Goal: Find specific page/section: Find specific page/section

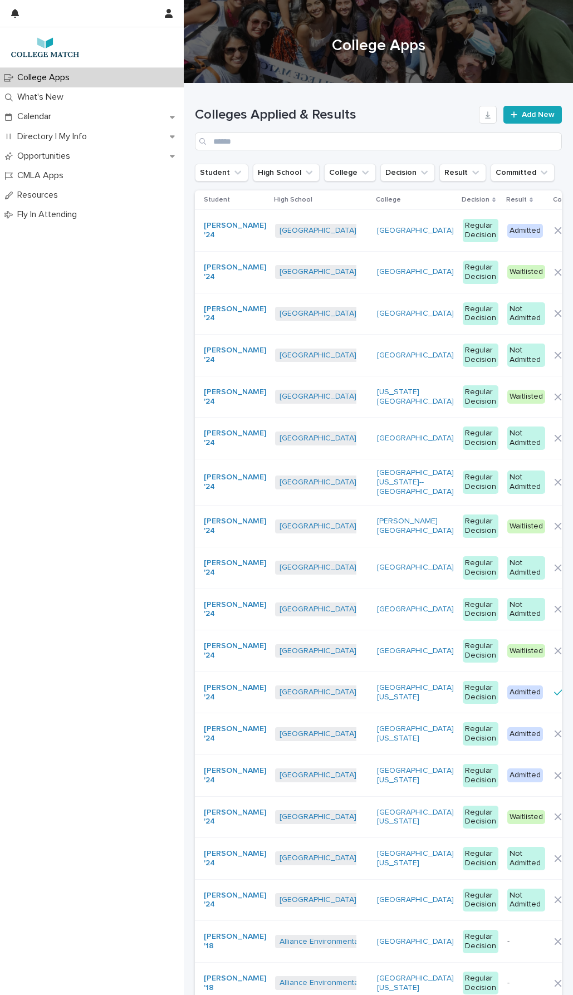
click at [73, 141] on p "Directory | My Info" at bounding box center [54, 136] width 83 height 11
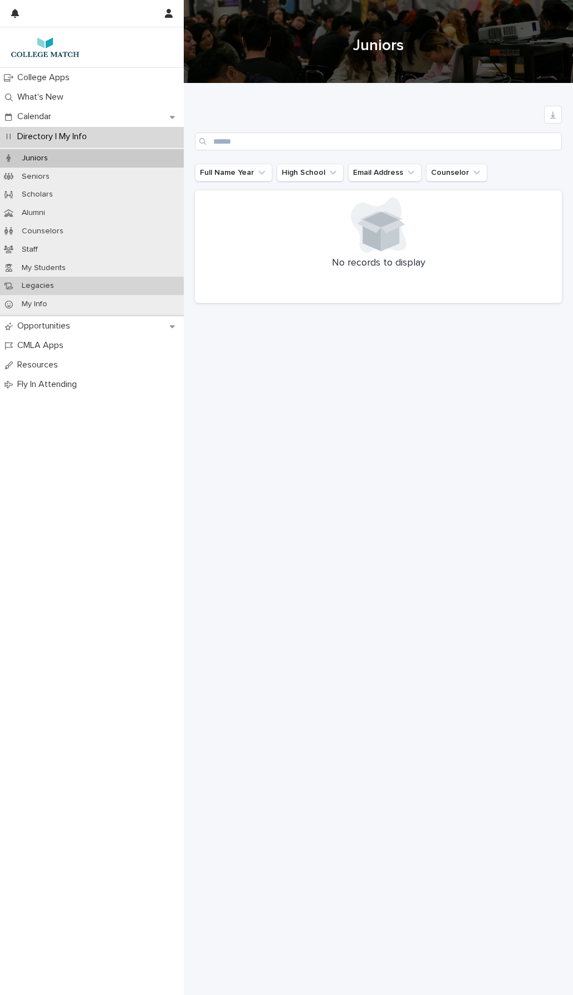
click at [82, 287] on div "Legacies" at bounding box center [92, 286] width 184 height 18
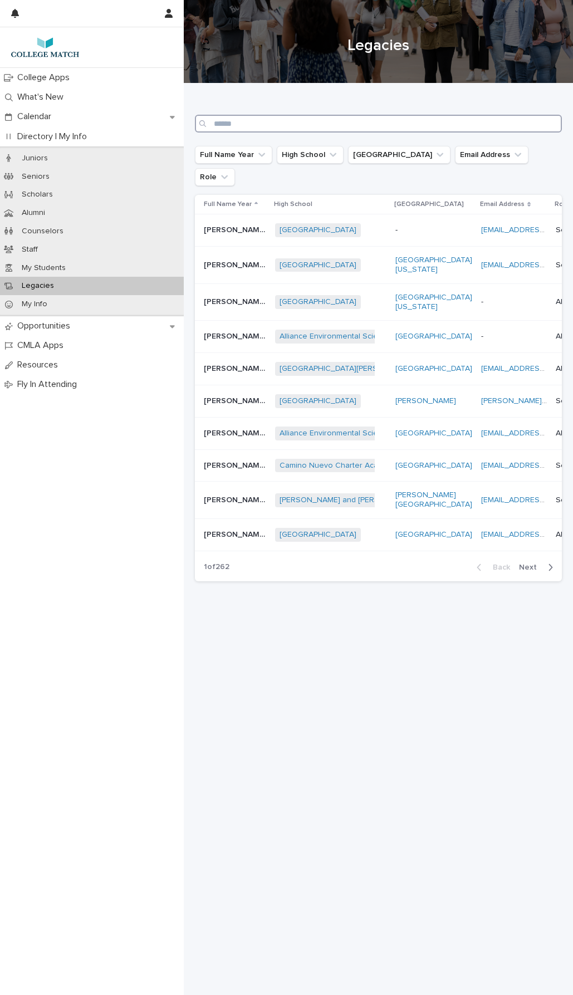
click at [242, 128] on input "Search" at bounding box center [378, 124] width 367 height 18
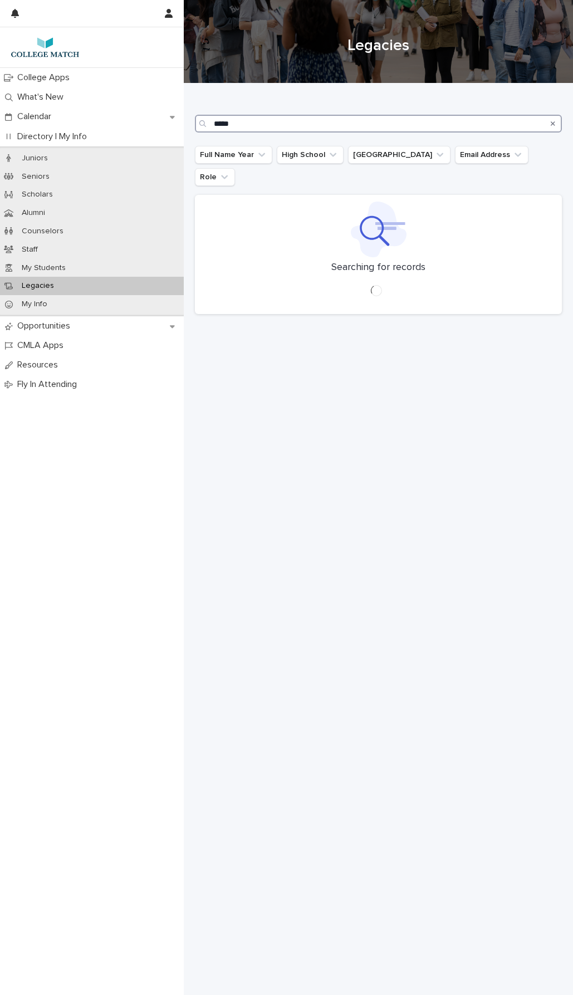
type input "*****"
click at [262, 102] on div "*****" at bounding box center [378, 114] width 367 height 62
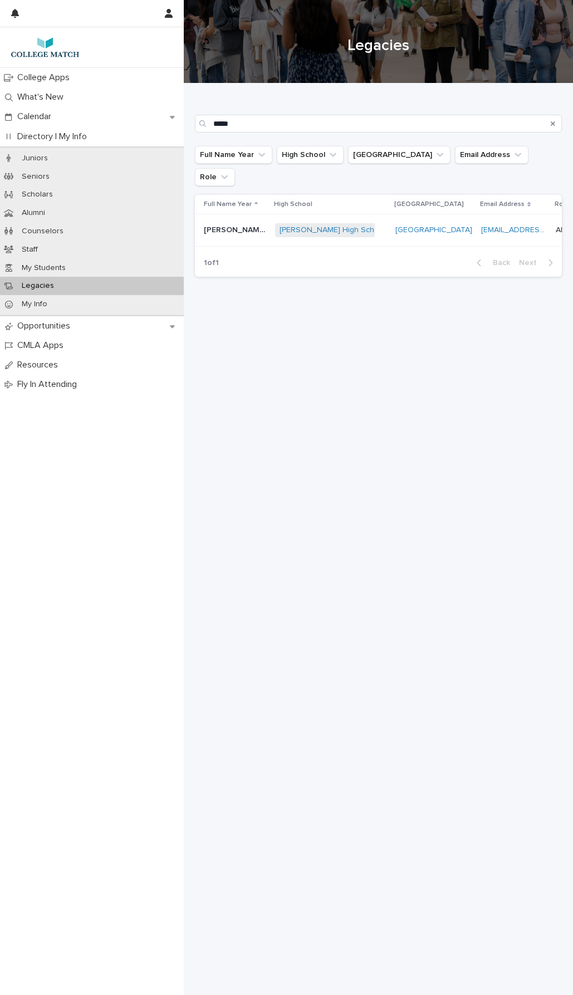
click at [219, 223] on p "[PERSON_NAME] '18" at bounding box center [236, 229] width 65 height 12
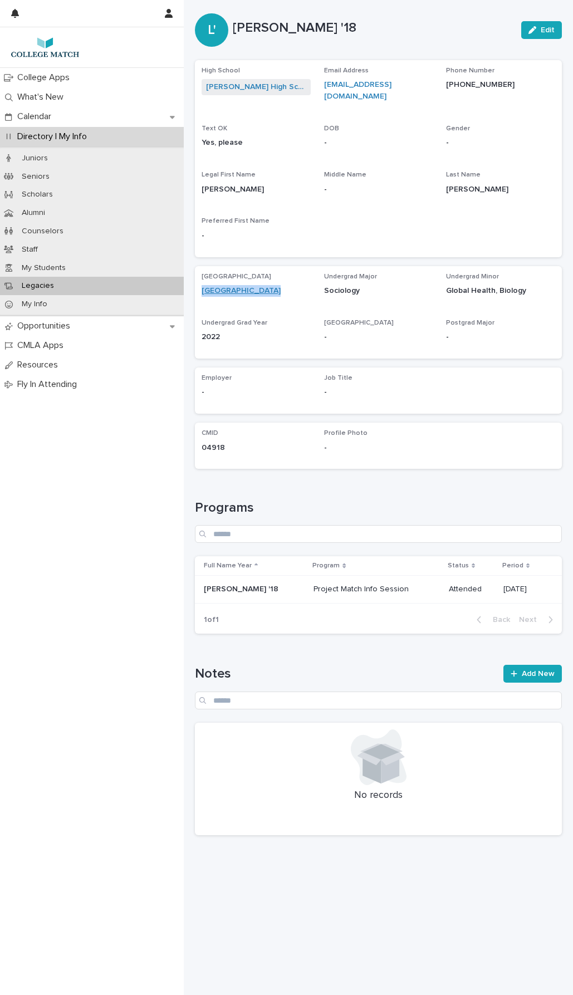
drag, startPoint x: 279, startPoint y: 283, endPoint x: 201, endPoint y: 290, distance: 77.7
click at [201, 290] on div "[GEOGRAPHIC_DATA]" at bounding box center [255, 291] width 109 height 12
copy link "[GEOGRAPHIC_DATA]"
click at [259, 93] on link "[PERSON_NAME] High School of Medicine and Science" at bounding box center [256, 87] width 100 height 12
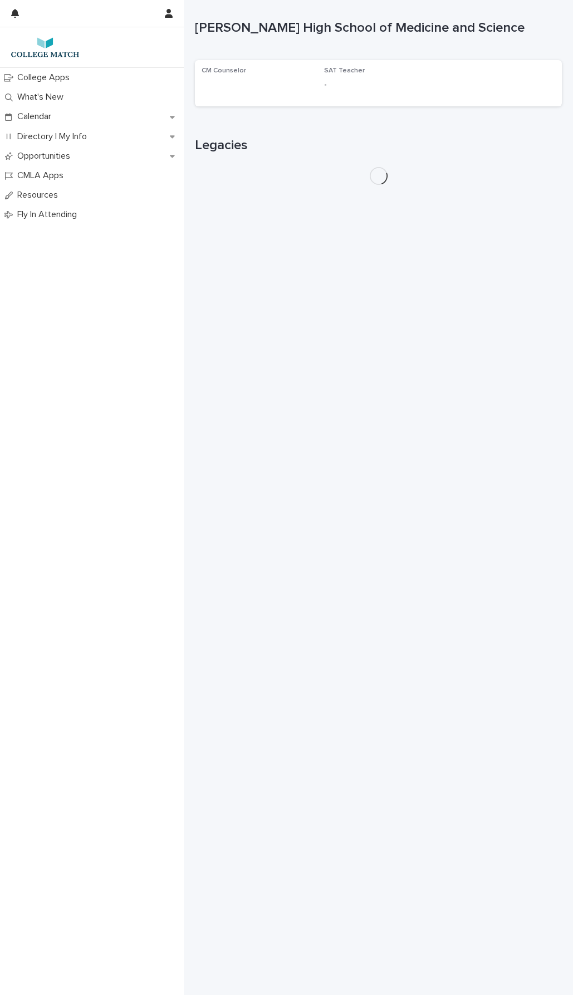
click at [309, 33] on p "[PERSON_NAME] High School of Medicine and Science" at bounding box center [376, 28] width 362 height 16
copy p "High"
